Goal: Find specific page/section: Find specific page/section

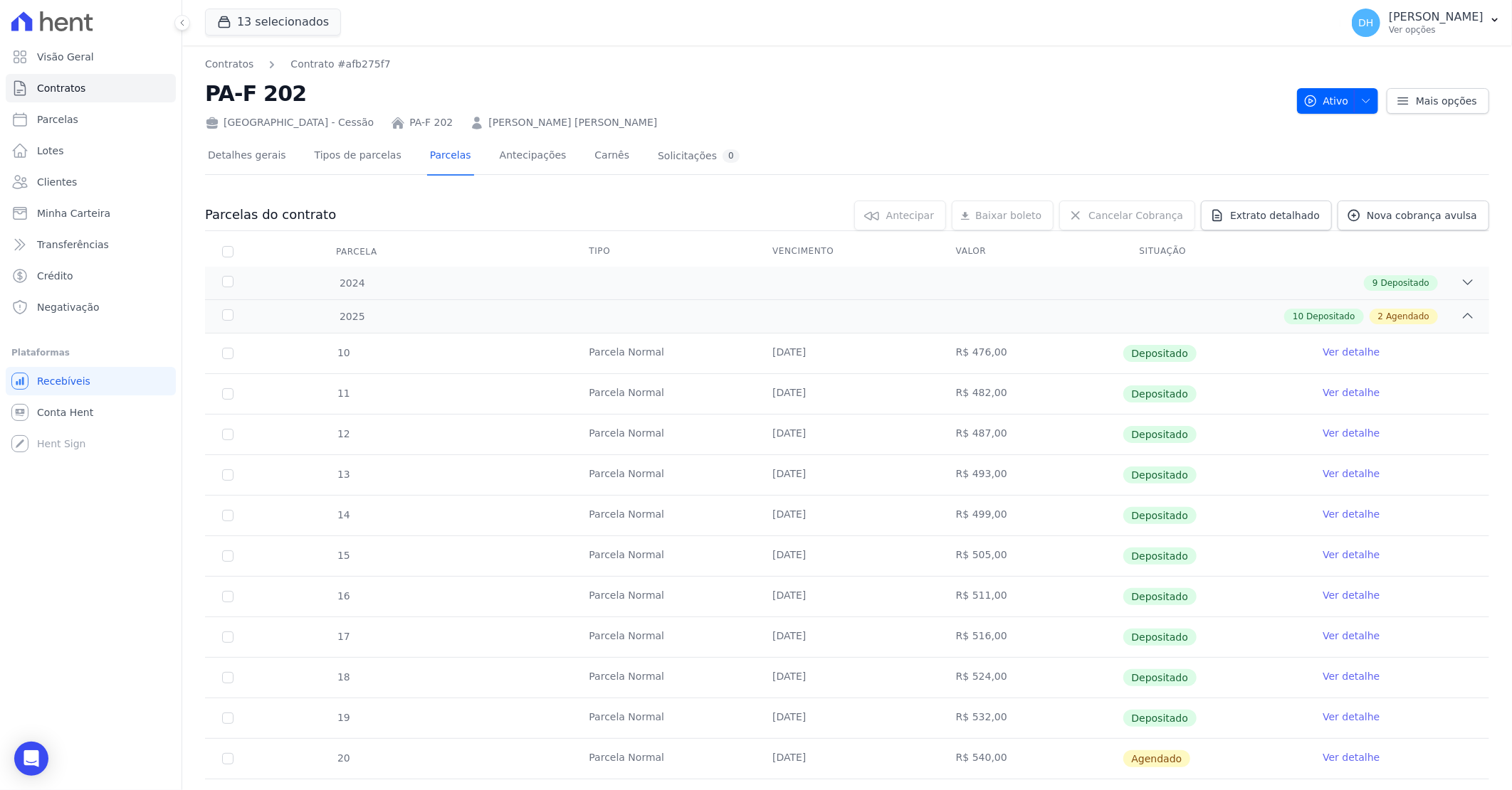
scroll to position [79, 0]
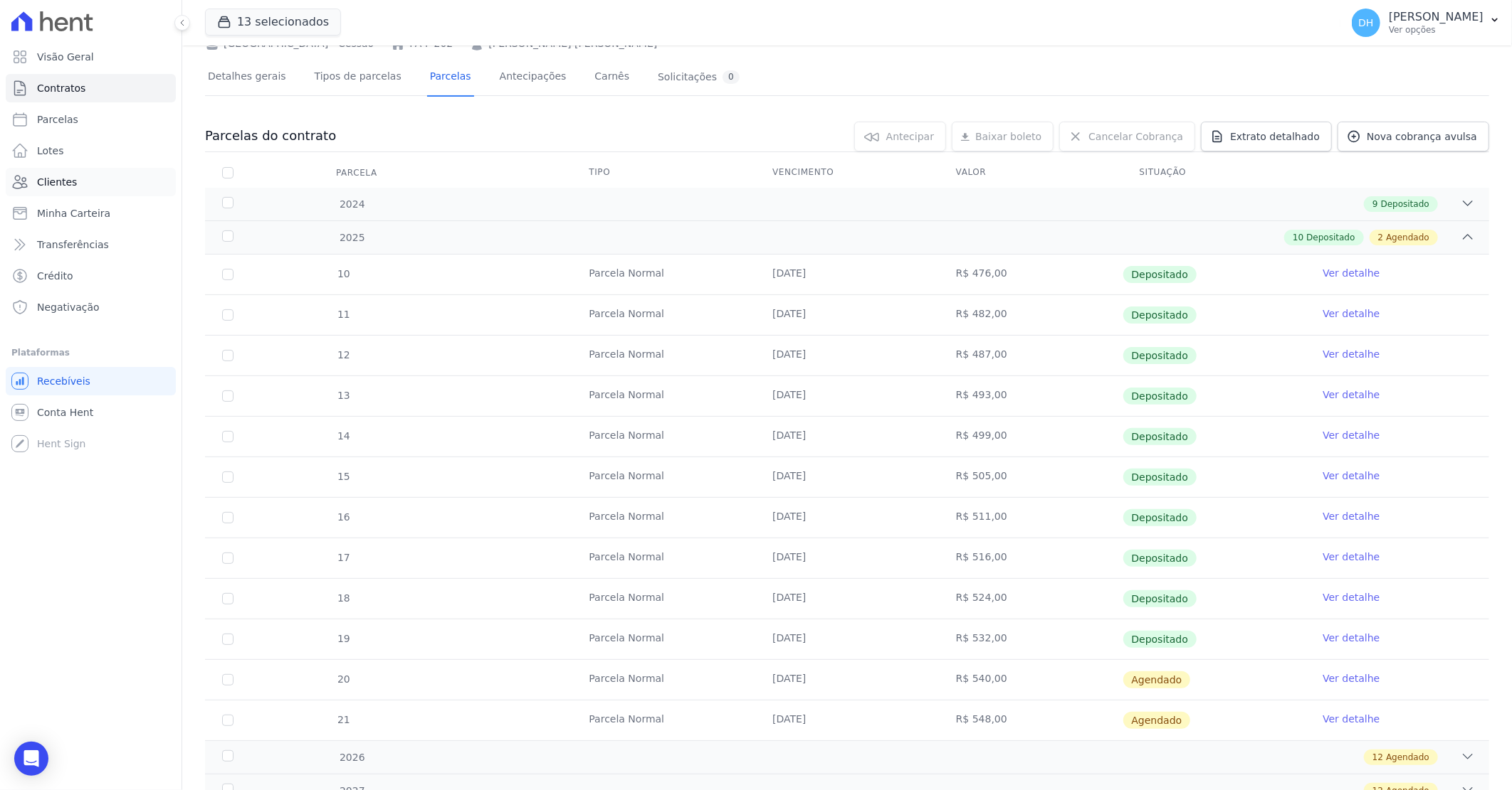
click at [77, 171] on link "Clientes" at bounding box center [90, 182] width 170 height 29
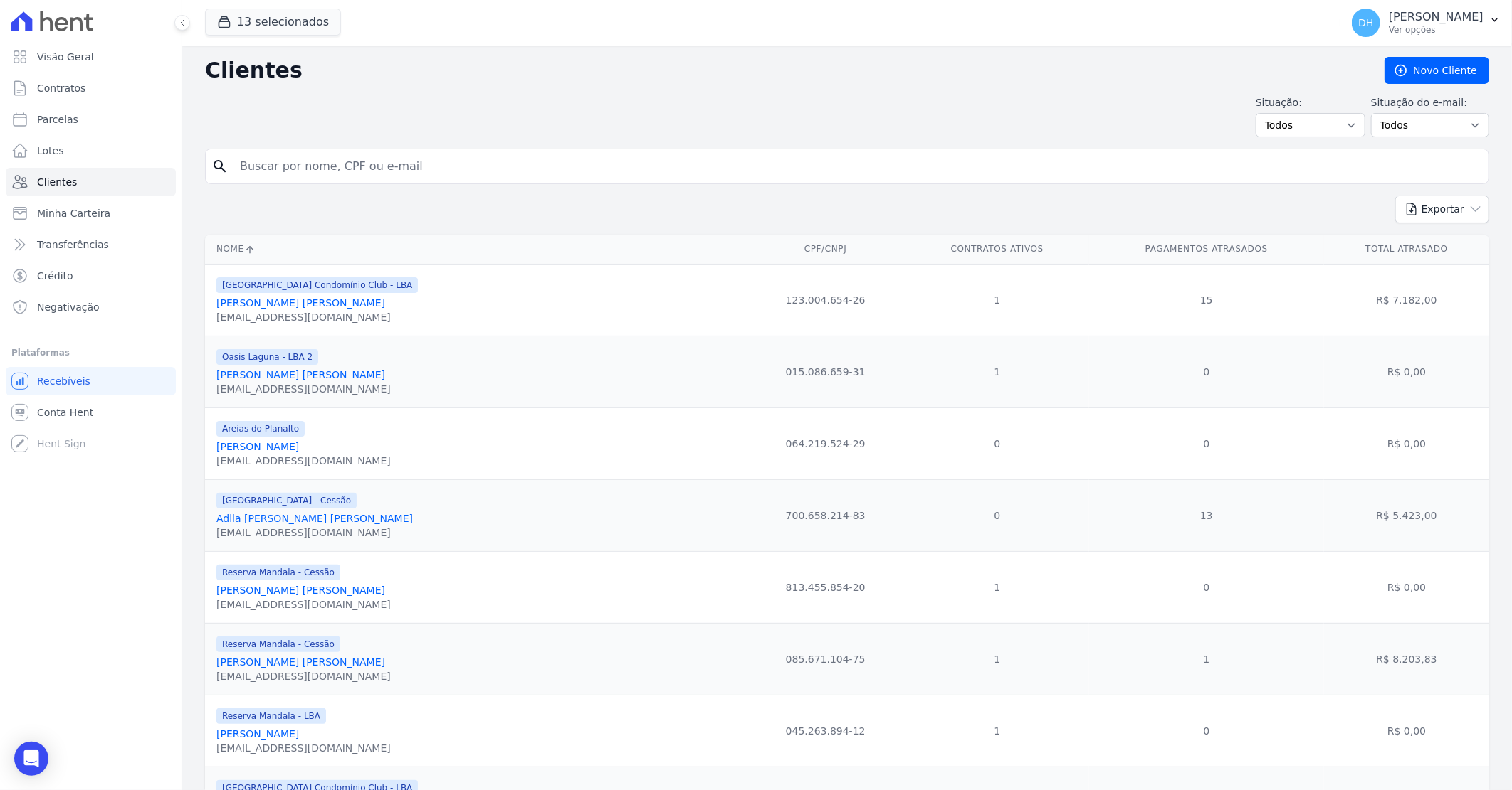
click at [281, 166] on input "search" at bounding box center [857, 167] width 1251 height 29
type input "SUENIA"
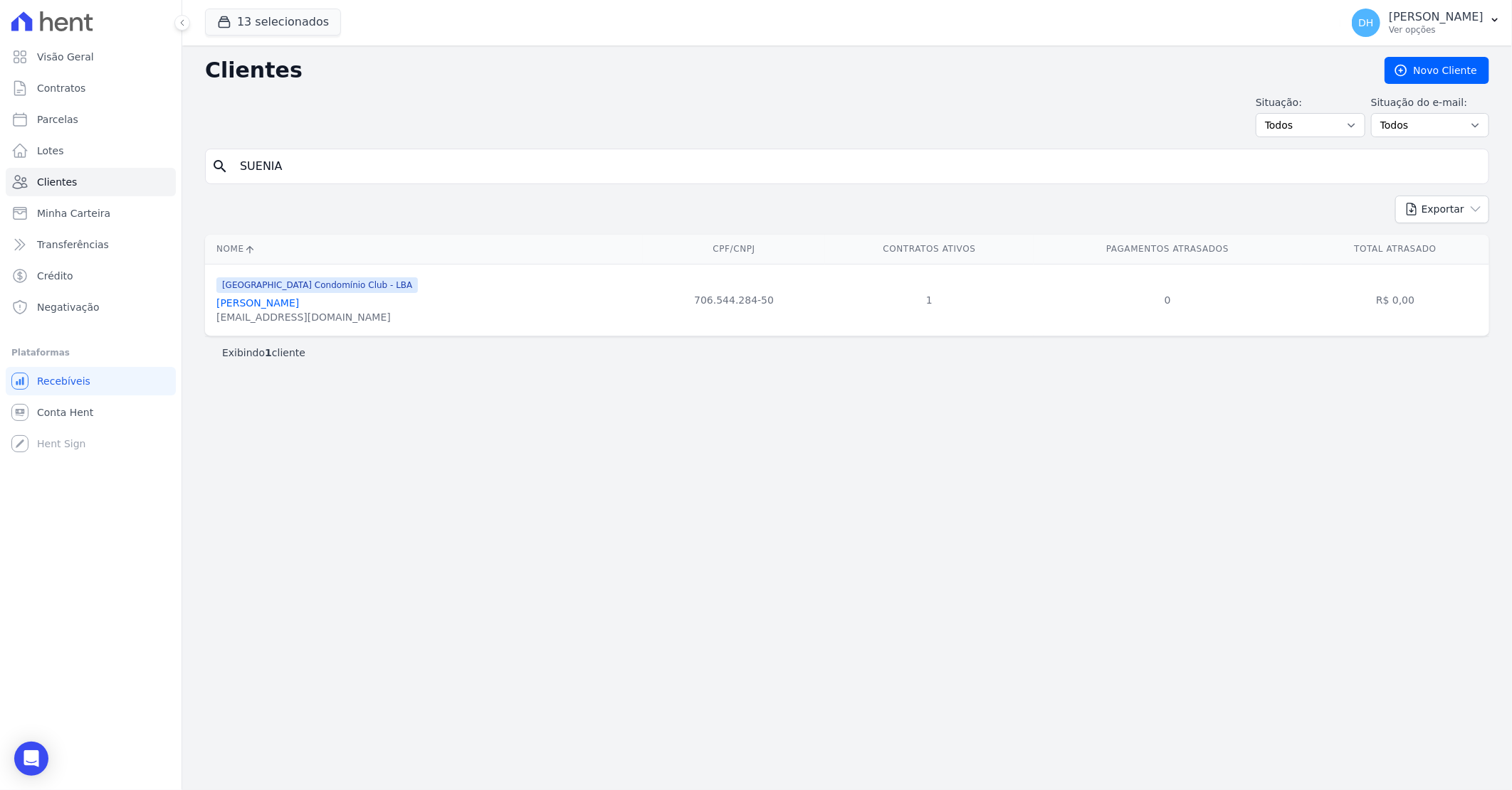
click at [259, 303] on link "[PERSON_NAME]" at bounding box center [257, 303] width 83 height 11
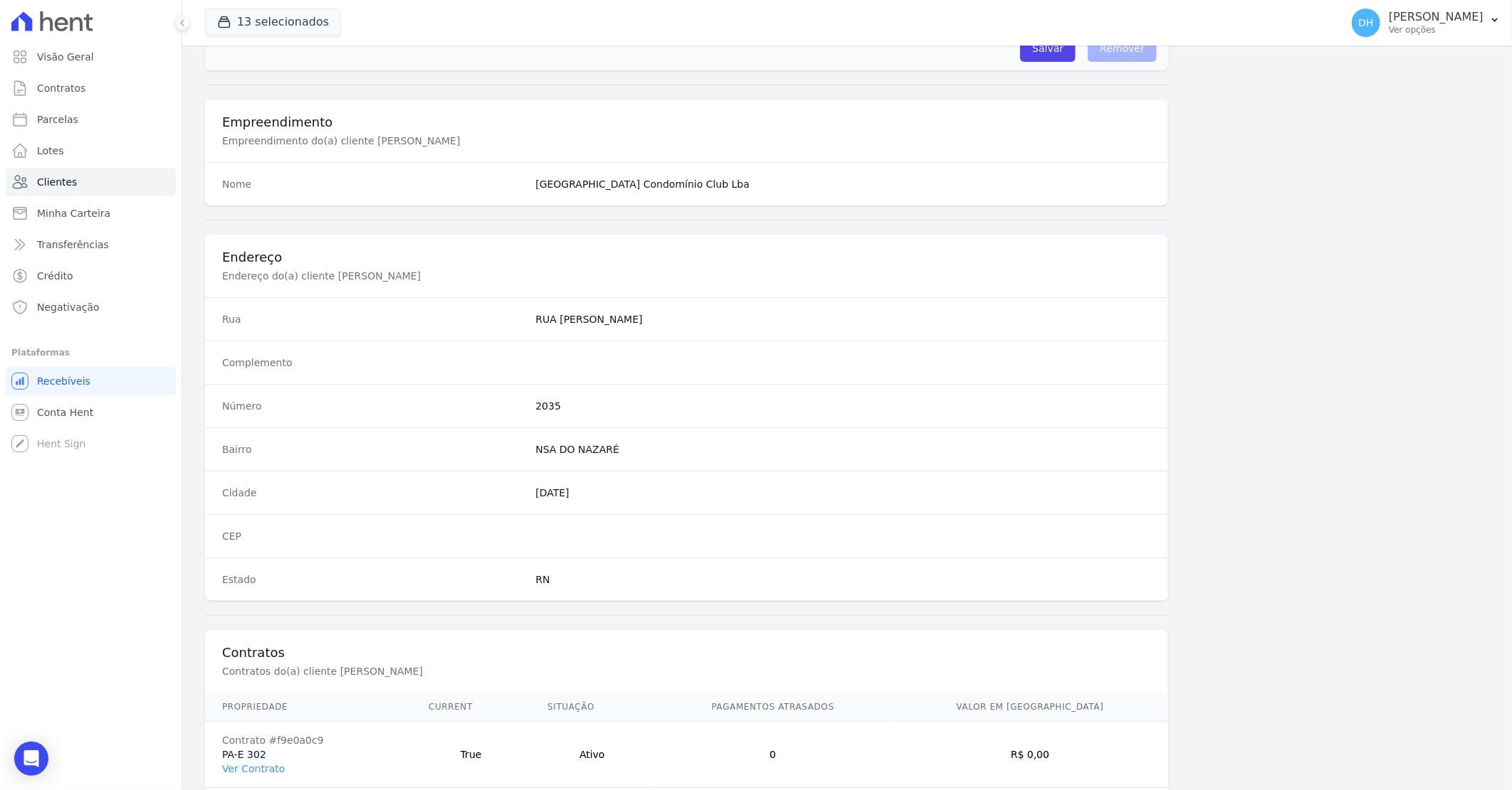
scroll to position [474, 0]
click at [255, 761] on link "Ver Contrato" at bounding box center [253, 765] width 63 height 11
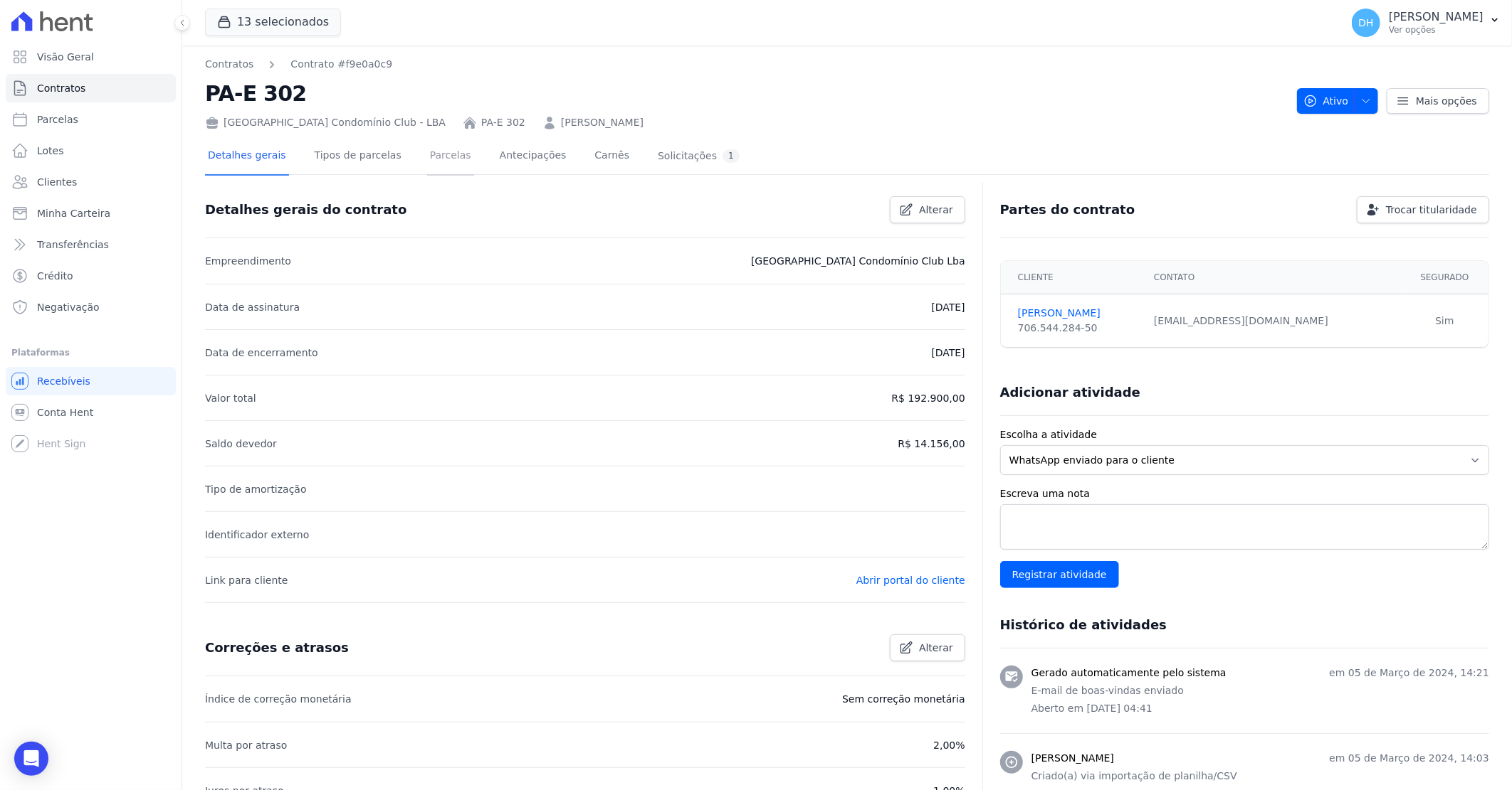
click at [432, 149] on link "Parcelas" at bounding box center [449, 157] width 47 height 38
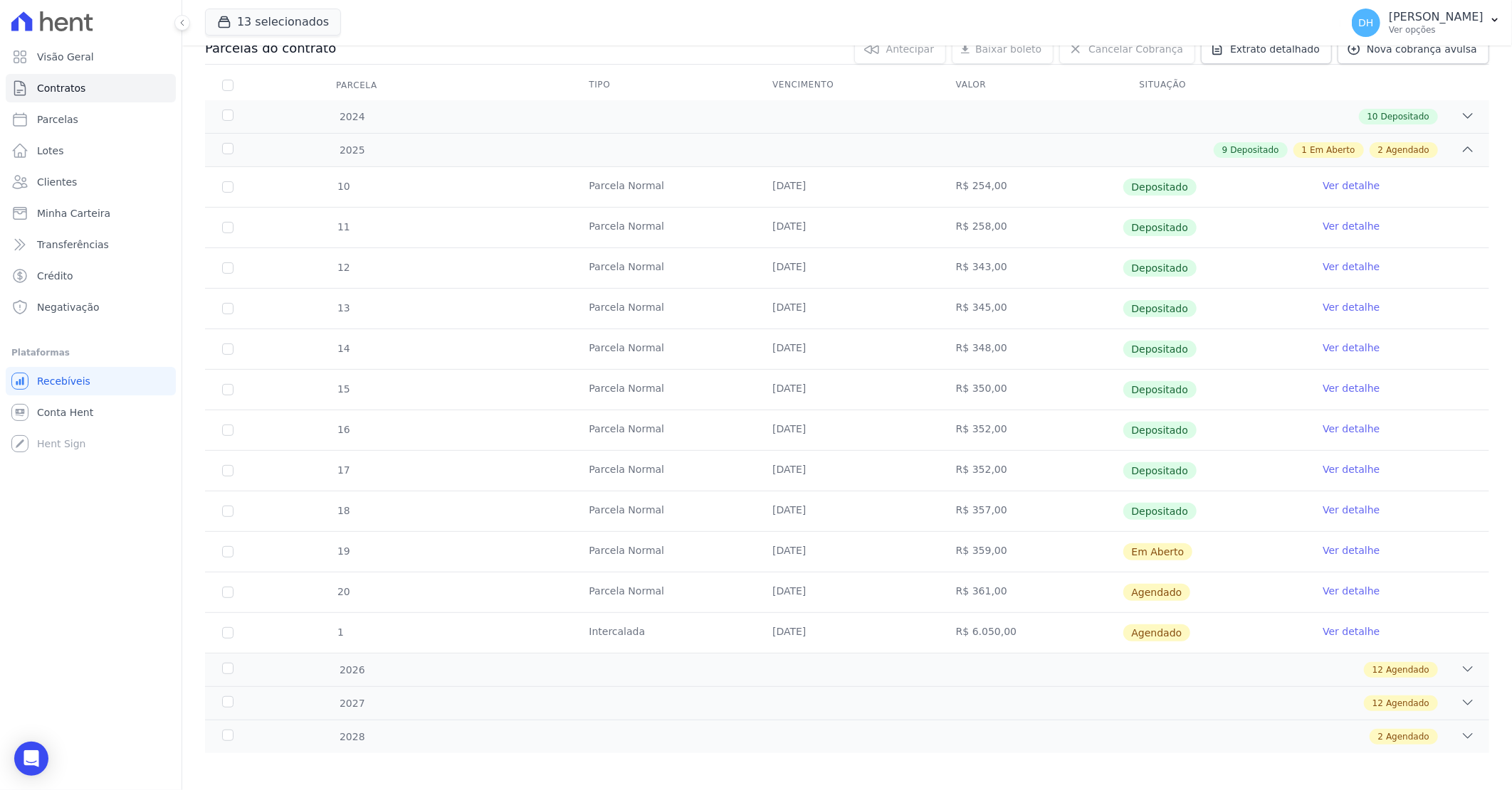
scroll to position [172, 0]
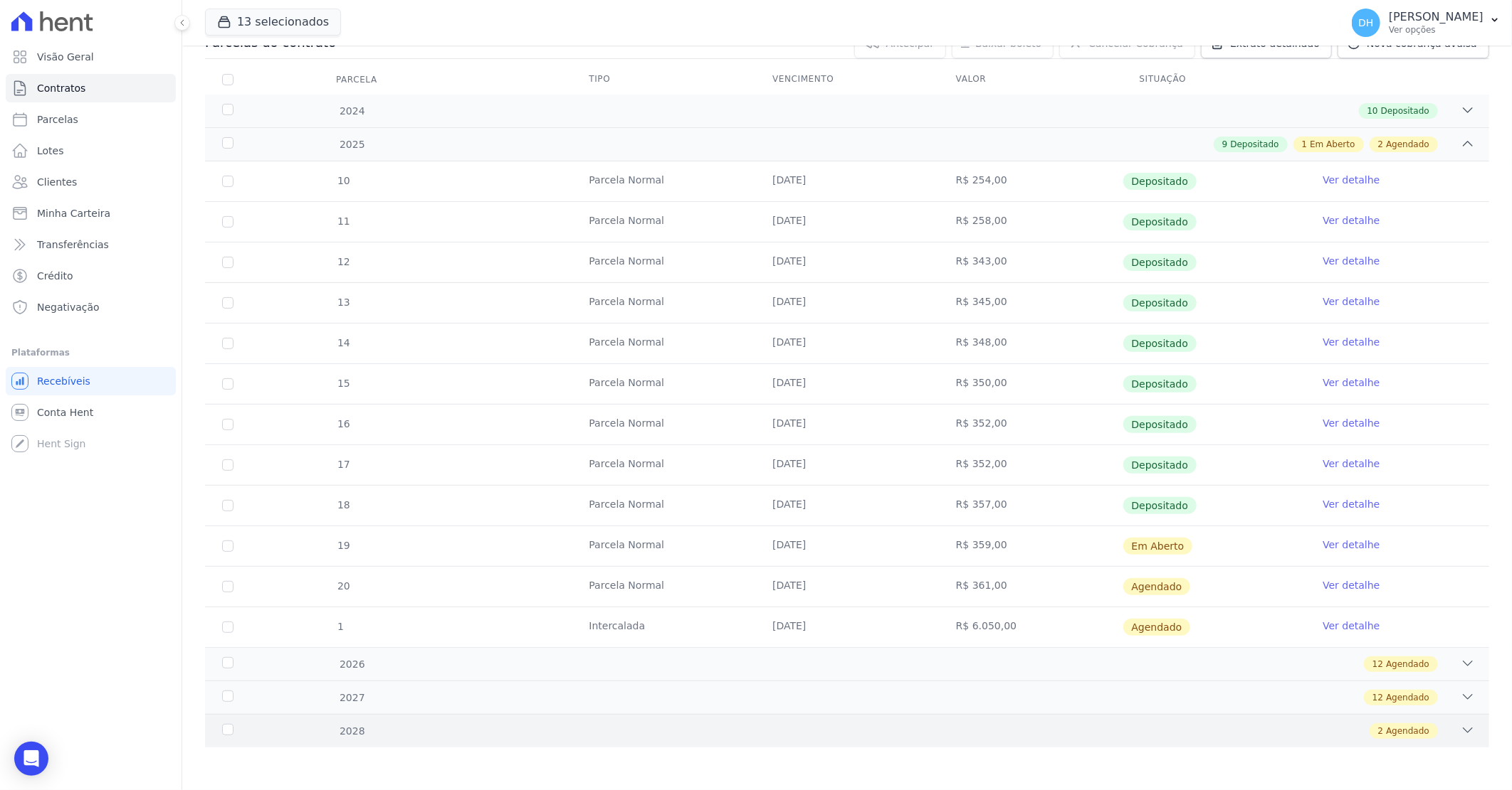
click at [844, 724] on div "2 Agendado" at bounding box center [909, 731] width 1128 height 15
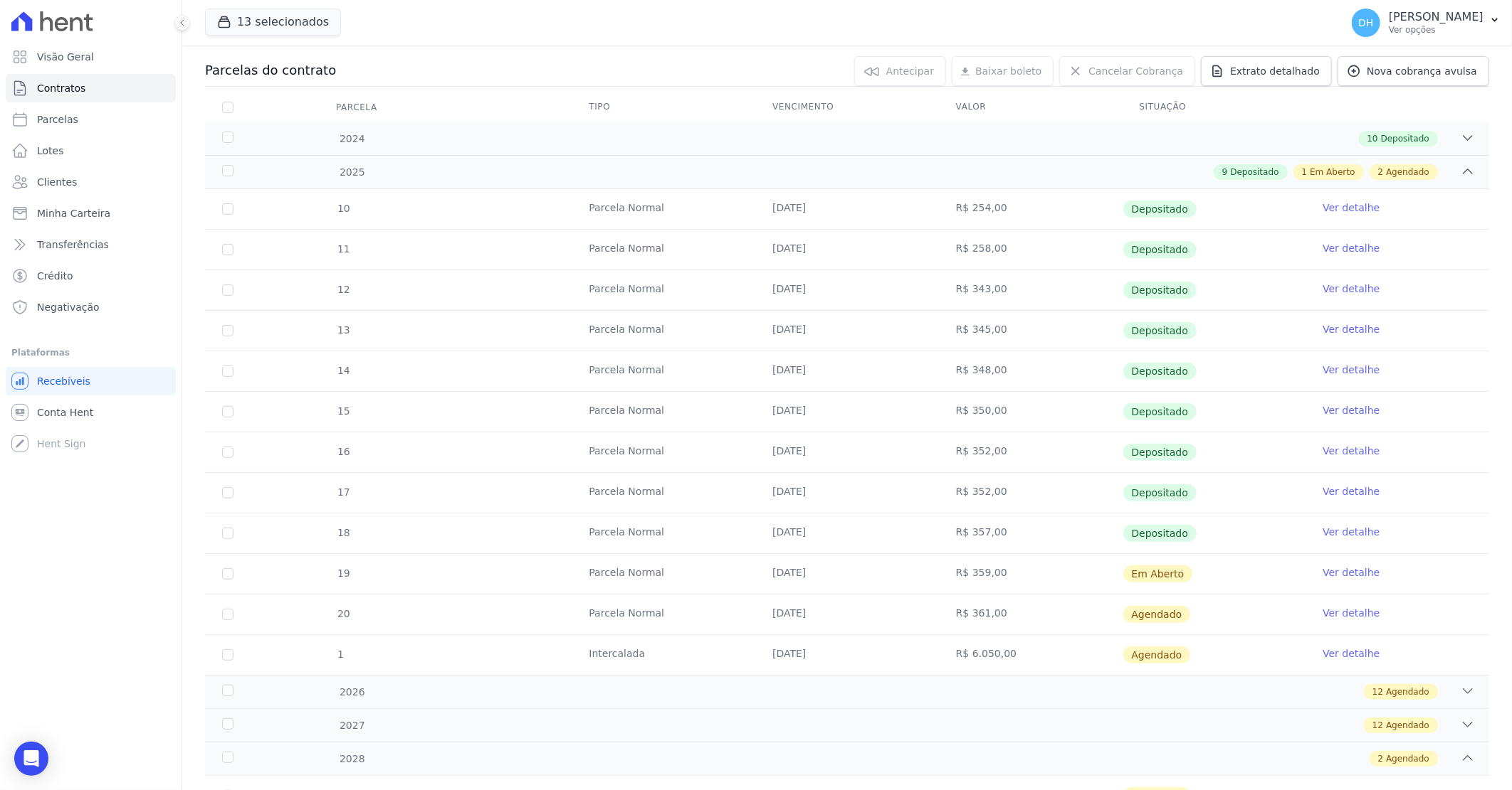
scroll to position [158, 0]
